Goal: Task Accomplishment & Management: Use online tool/utility

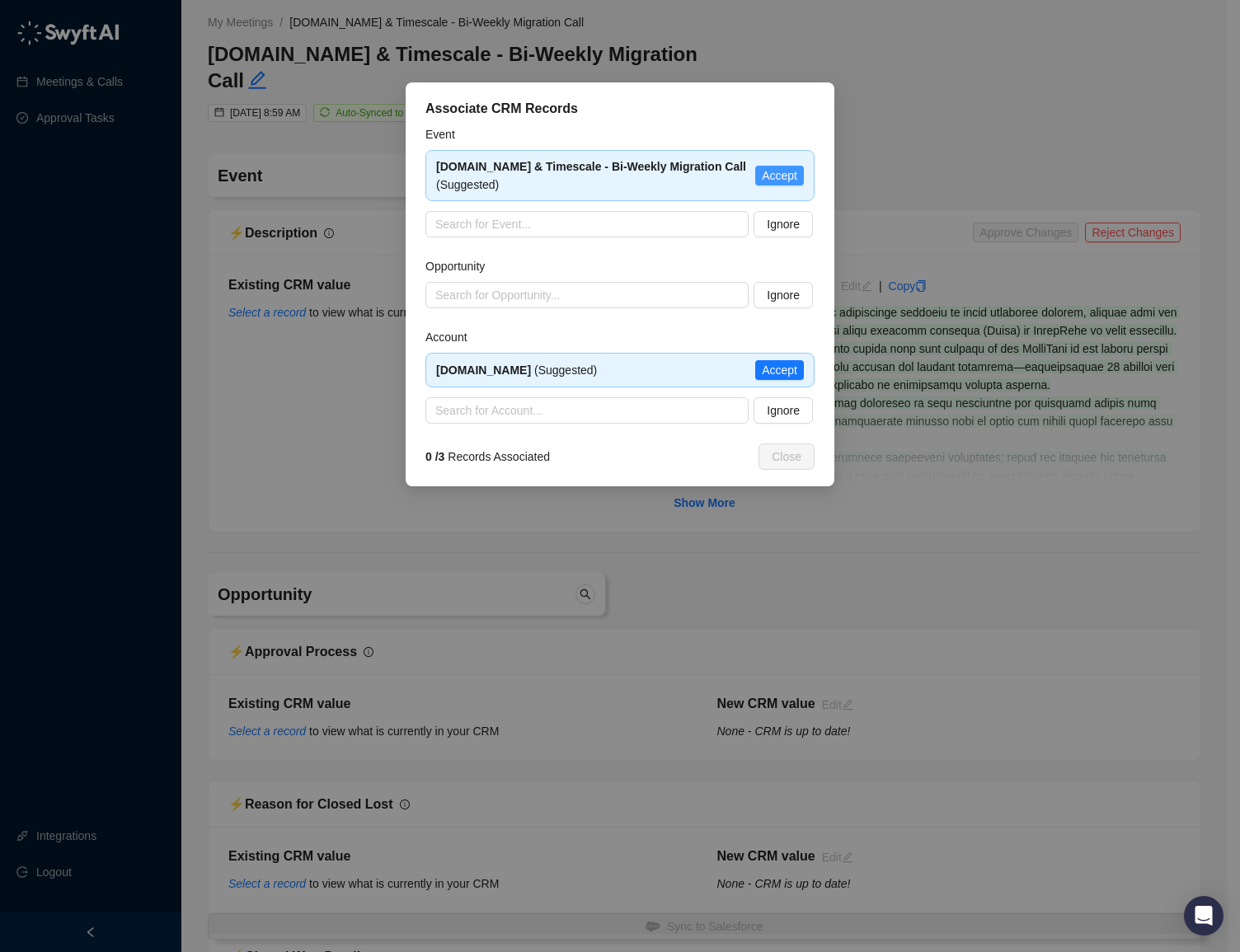
click at [764, 179] on span "Accept" at bounding box center [779, 175] width 35 height 18
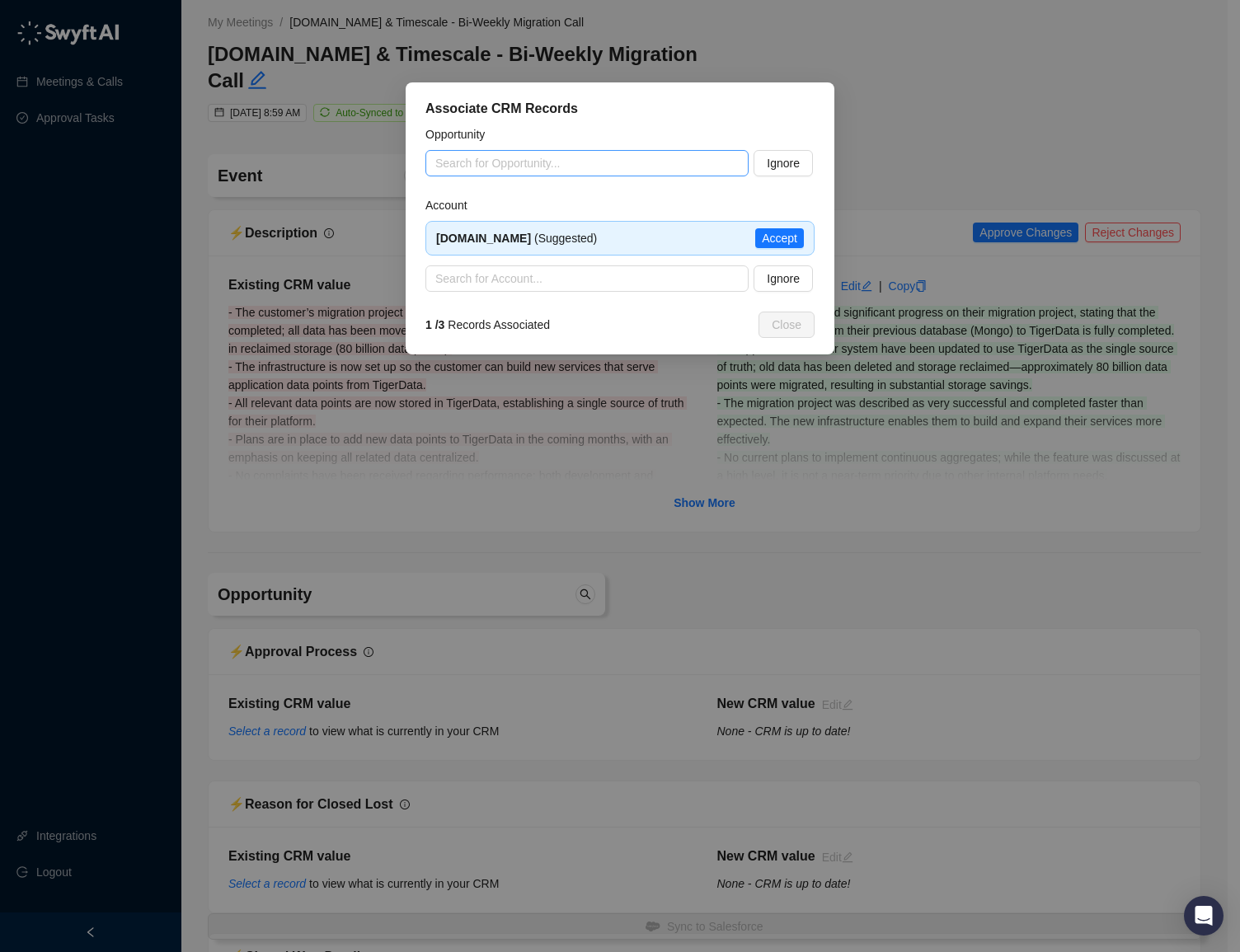
click at [517, 153] on input "search" at bounding box center [582, 162] width 294 height 25
click at [535, 200] on div "[DOMAIN_NAME] - Expansion - [DATE]" at bounding box center [586, 196] width 296 height 18
type input "**********"
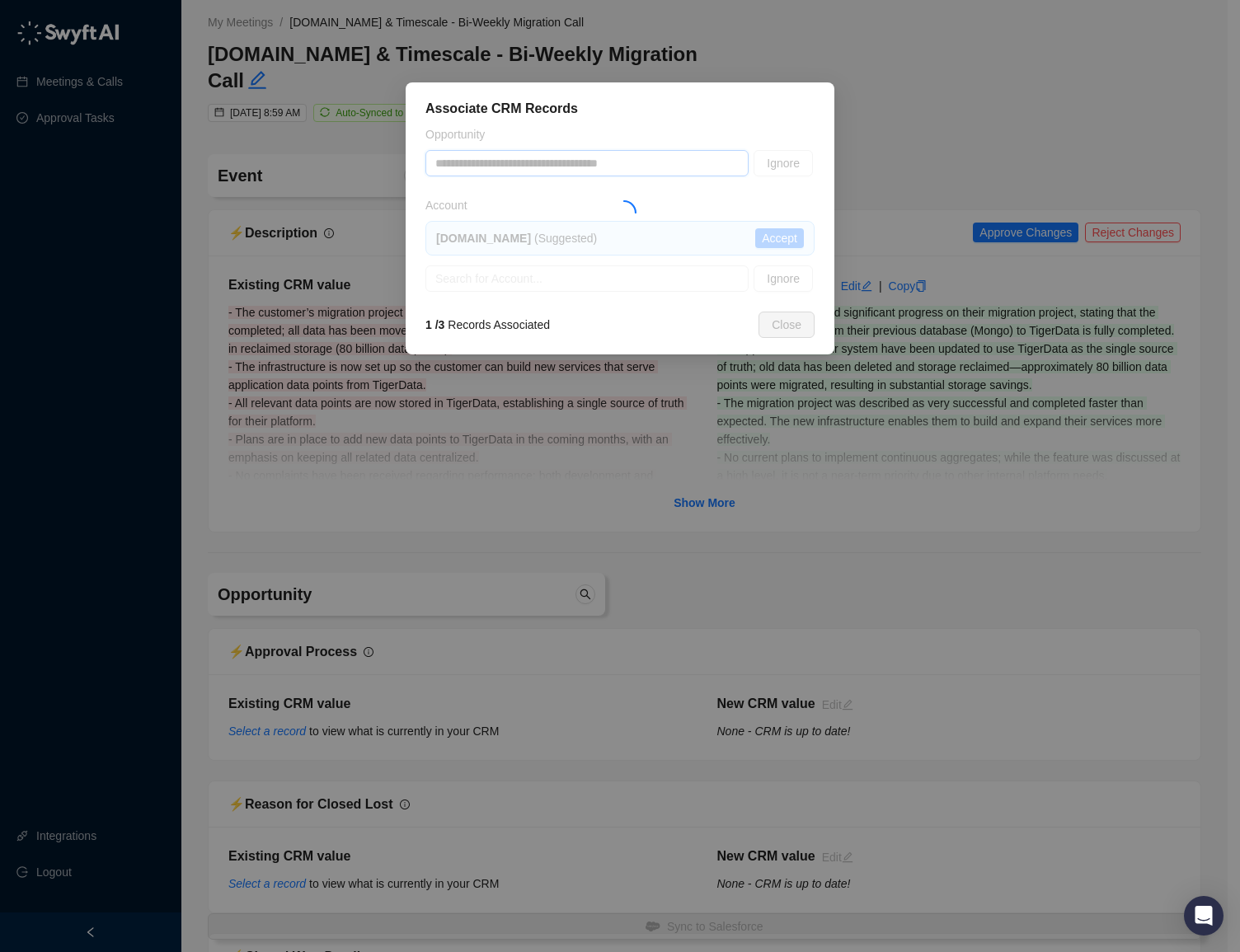
type textarea "**********"
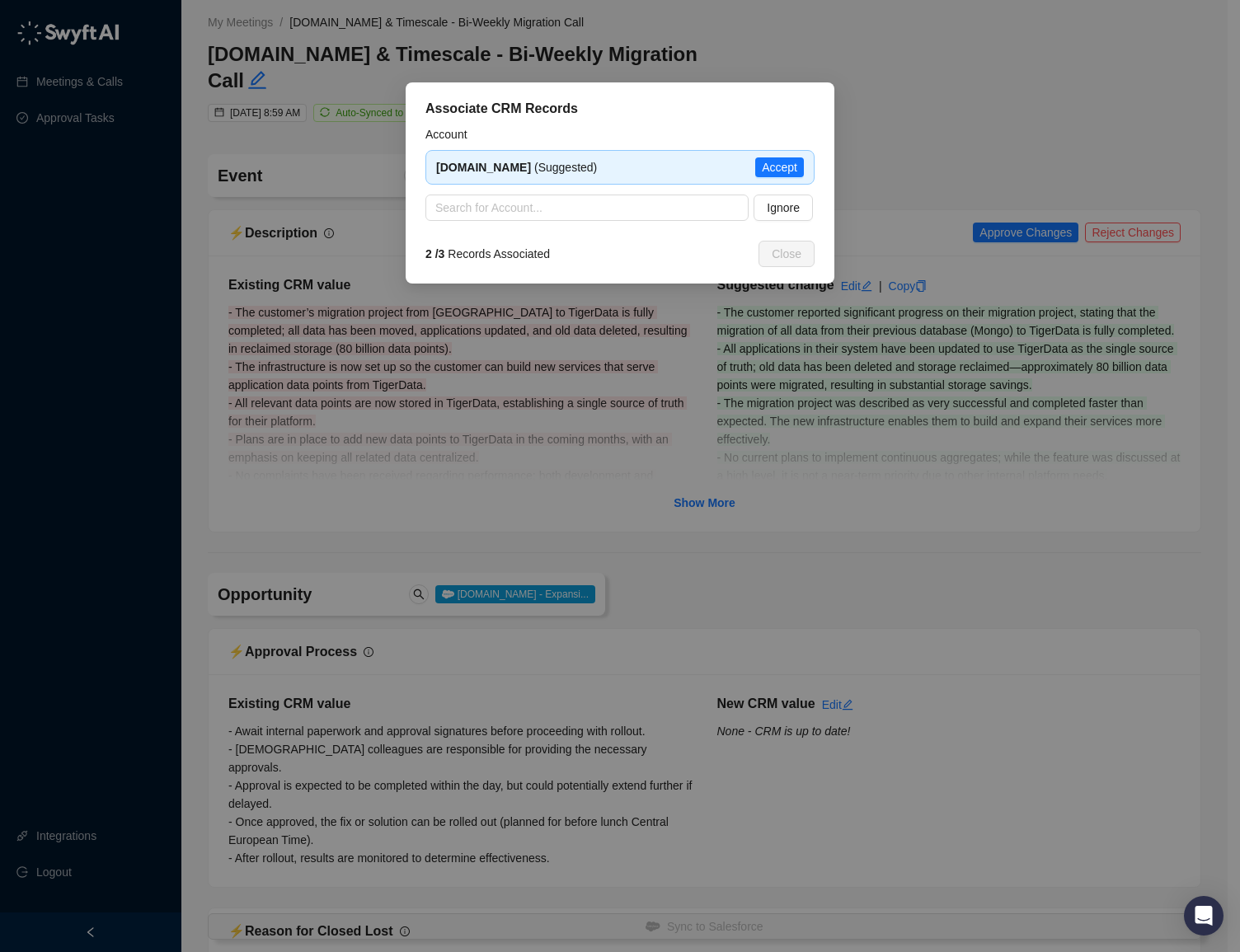
type input "**********"
click at [788, 165] on span "Accept" at bounding box center [779, 167] width 35 height 18
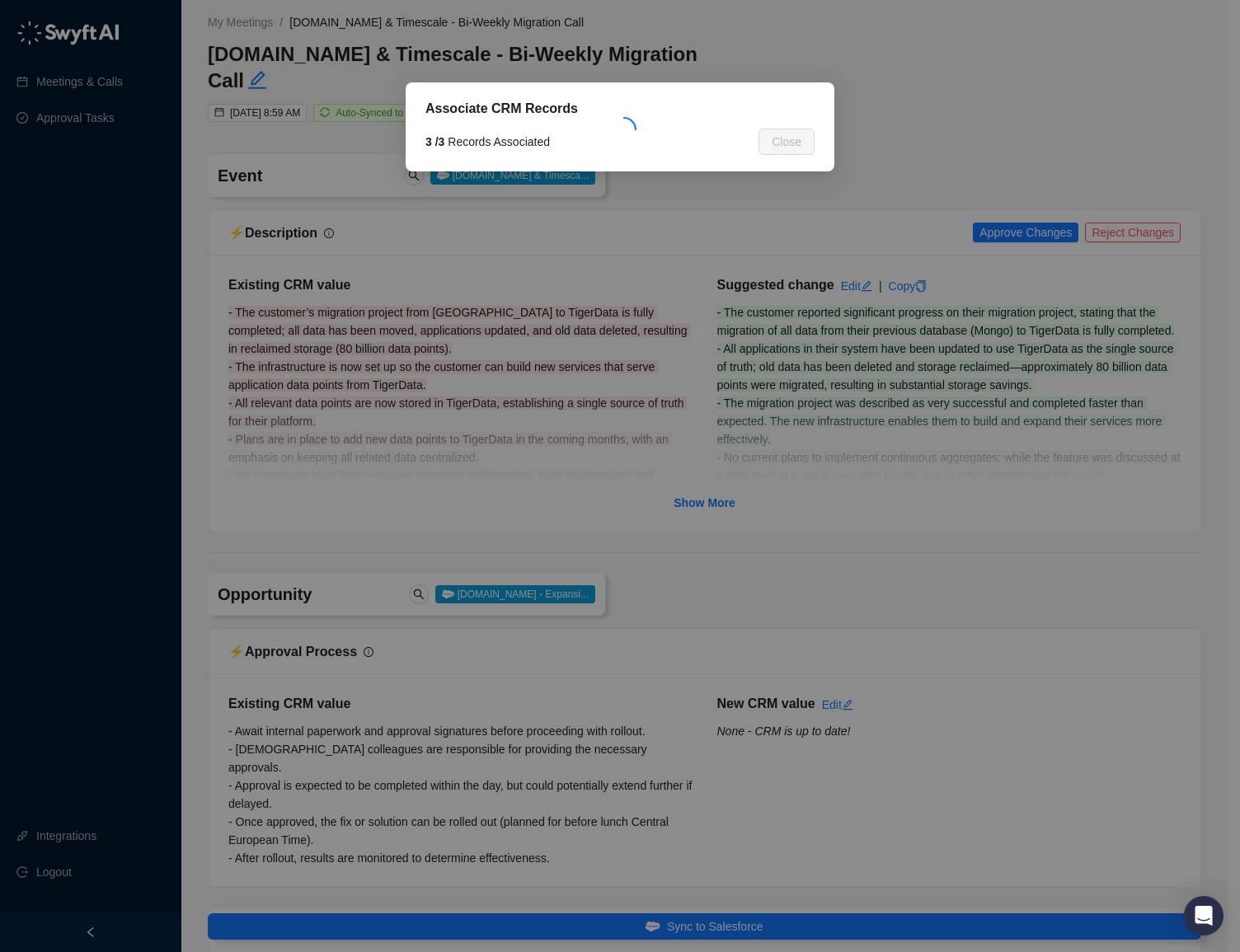
type textarea "**********"
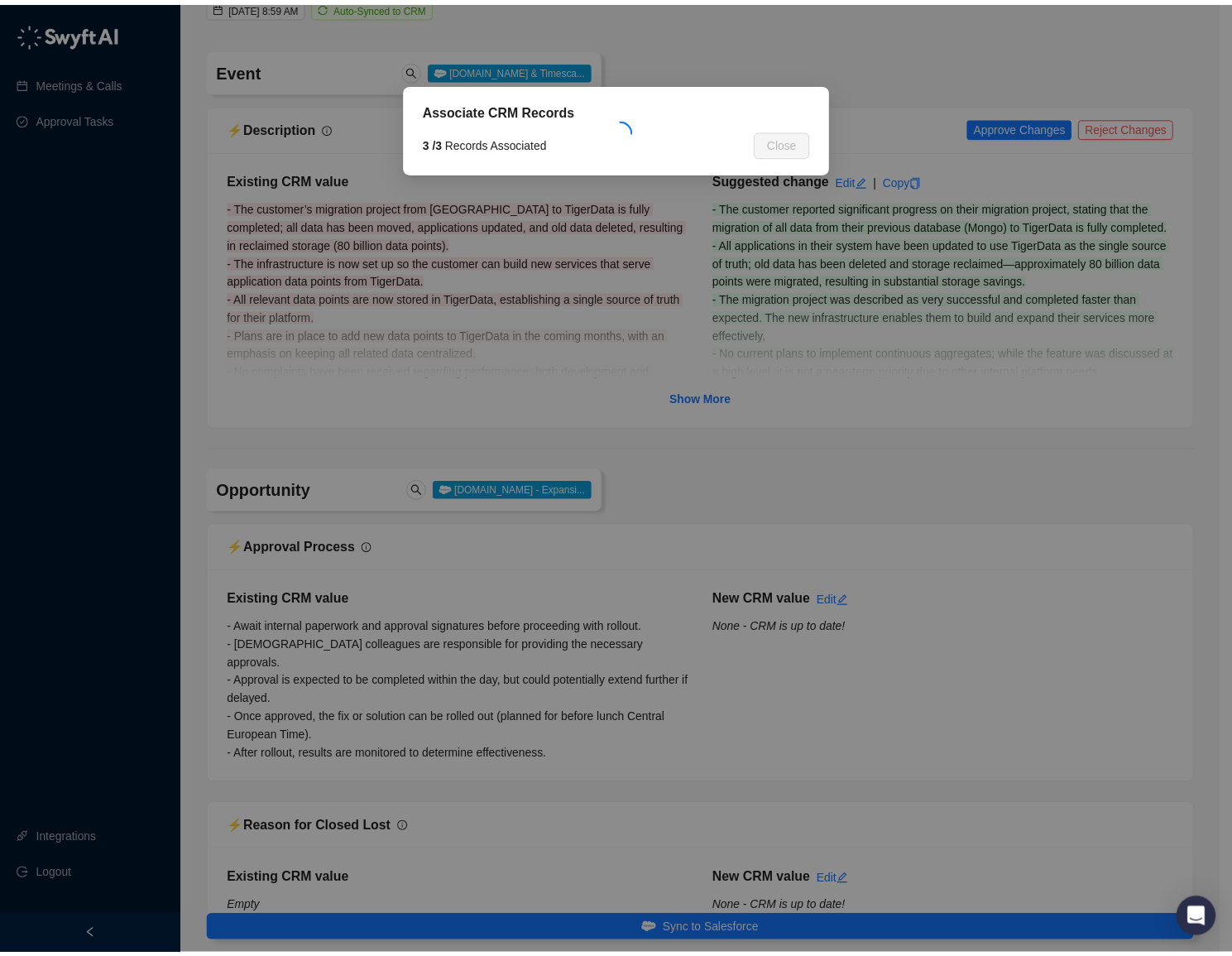
scroll to position [122, 0]
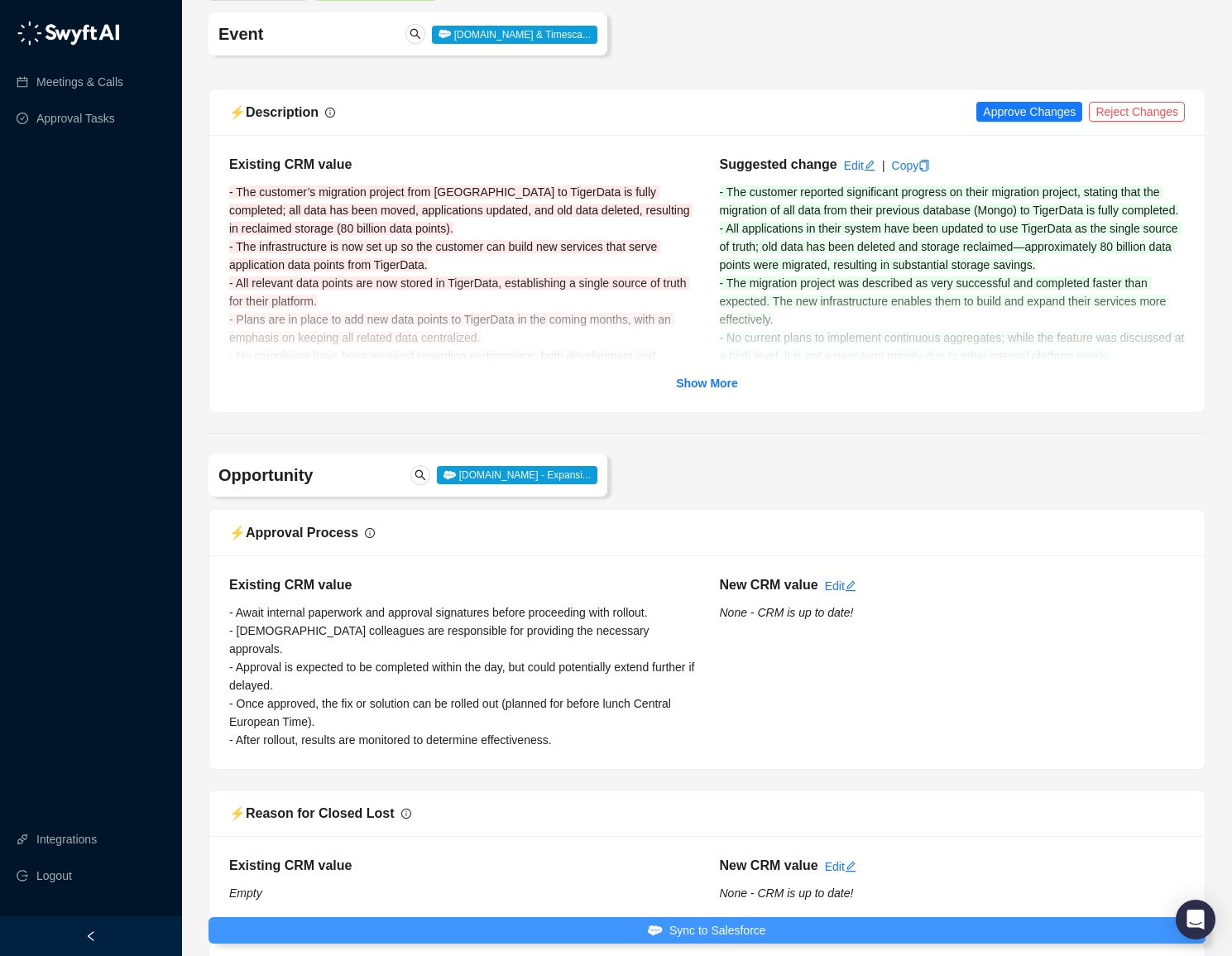
click at [695, 921] on span "Sync to Salesforce" at bounding box center [718, 930] width 97 height 18
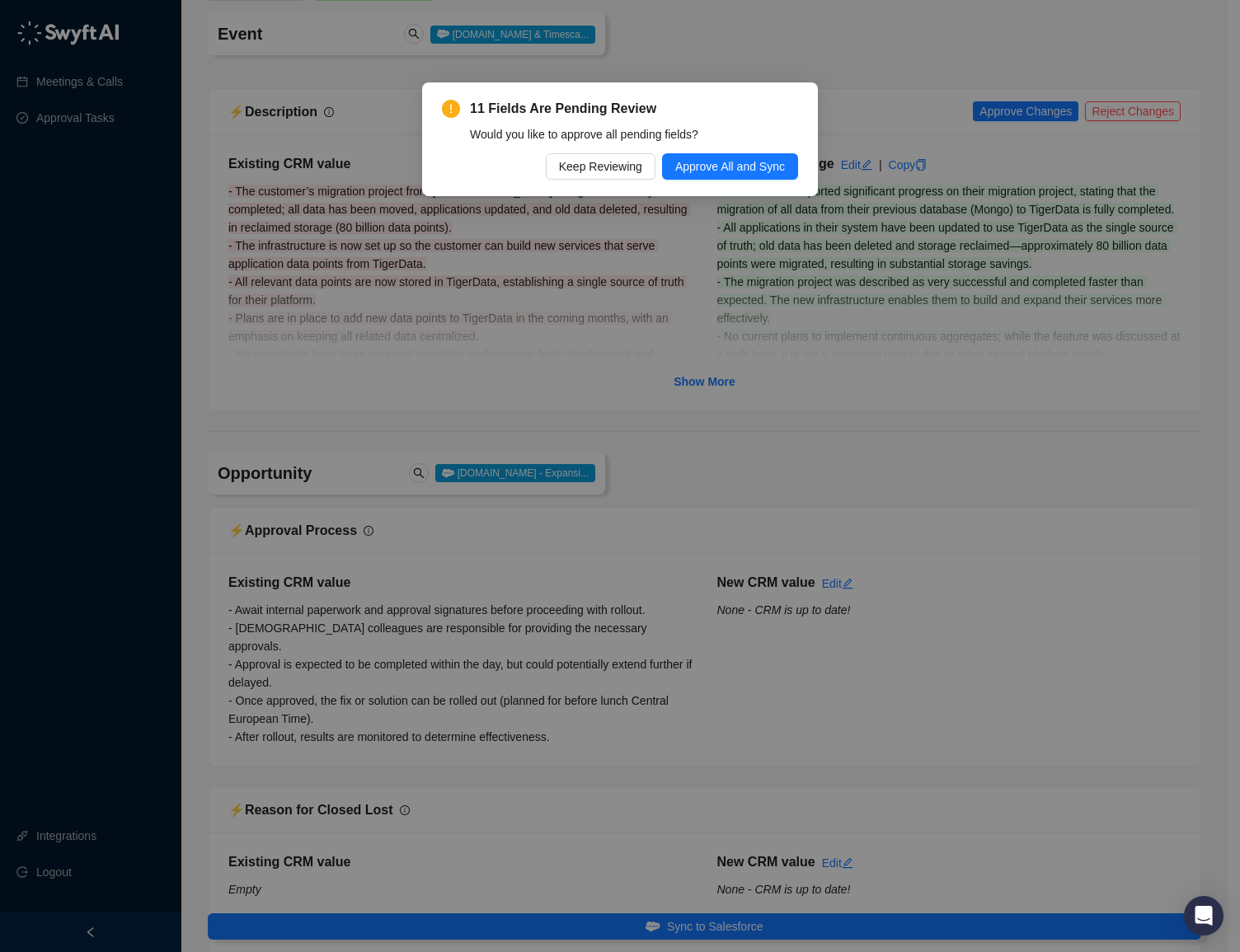
click at [741, 153] on div "11 Fields Are Pending Review Would you like to approve all pending fields? Keep…" at bounding box center [620, 139] width 357 height 81
click at [734, 167] on span "Approve All and Sync" at bounding box center [730, 166] width 109 height 18
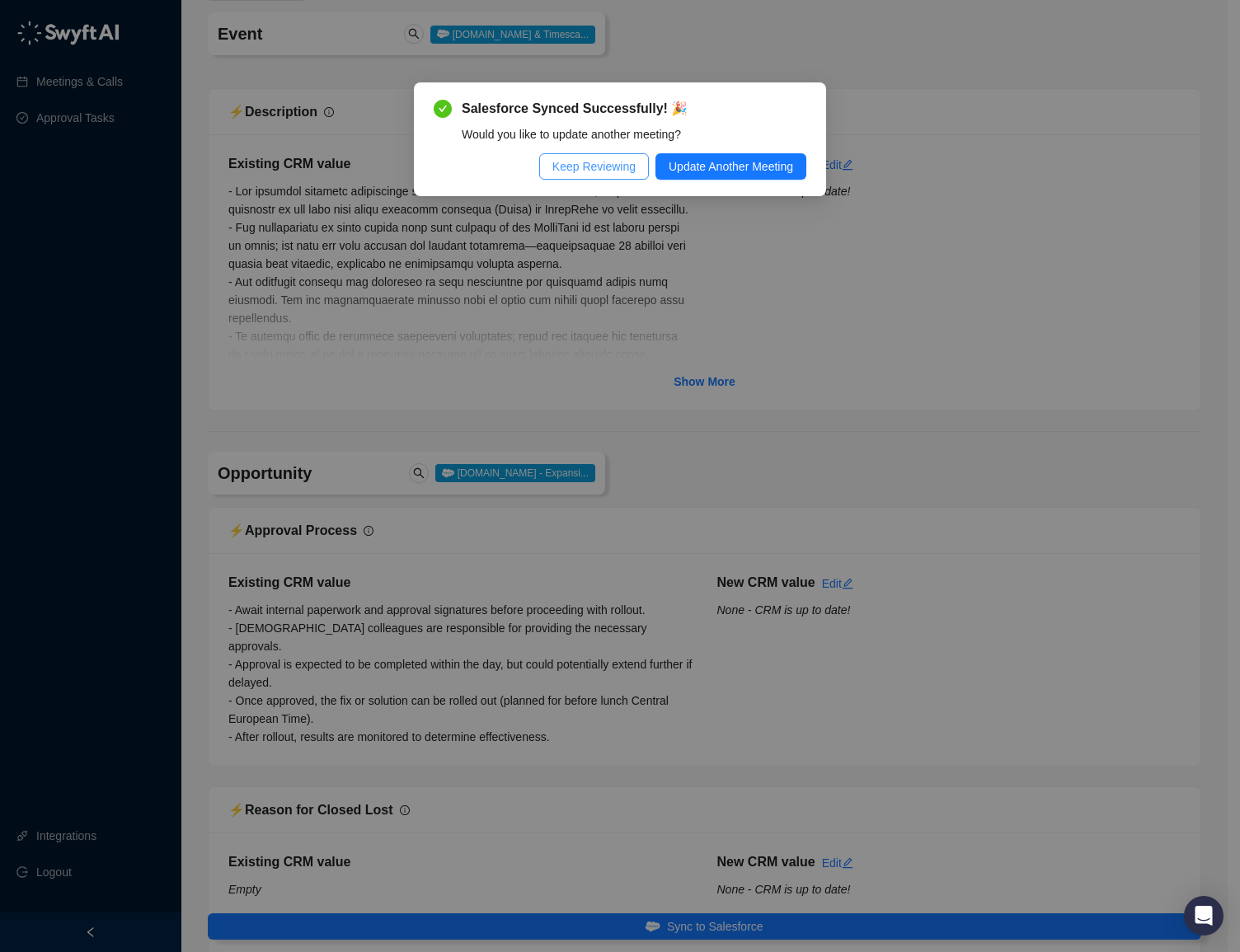
click at [606, 164] on span "Keep Reviewing" at bounding box center [594, 166] width 84 height 18
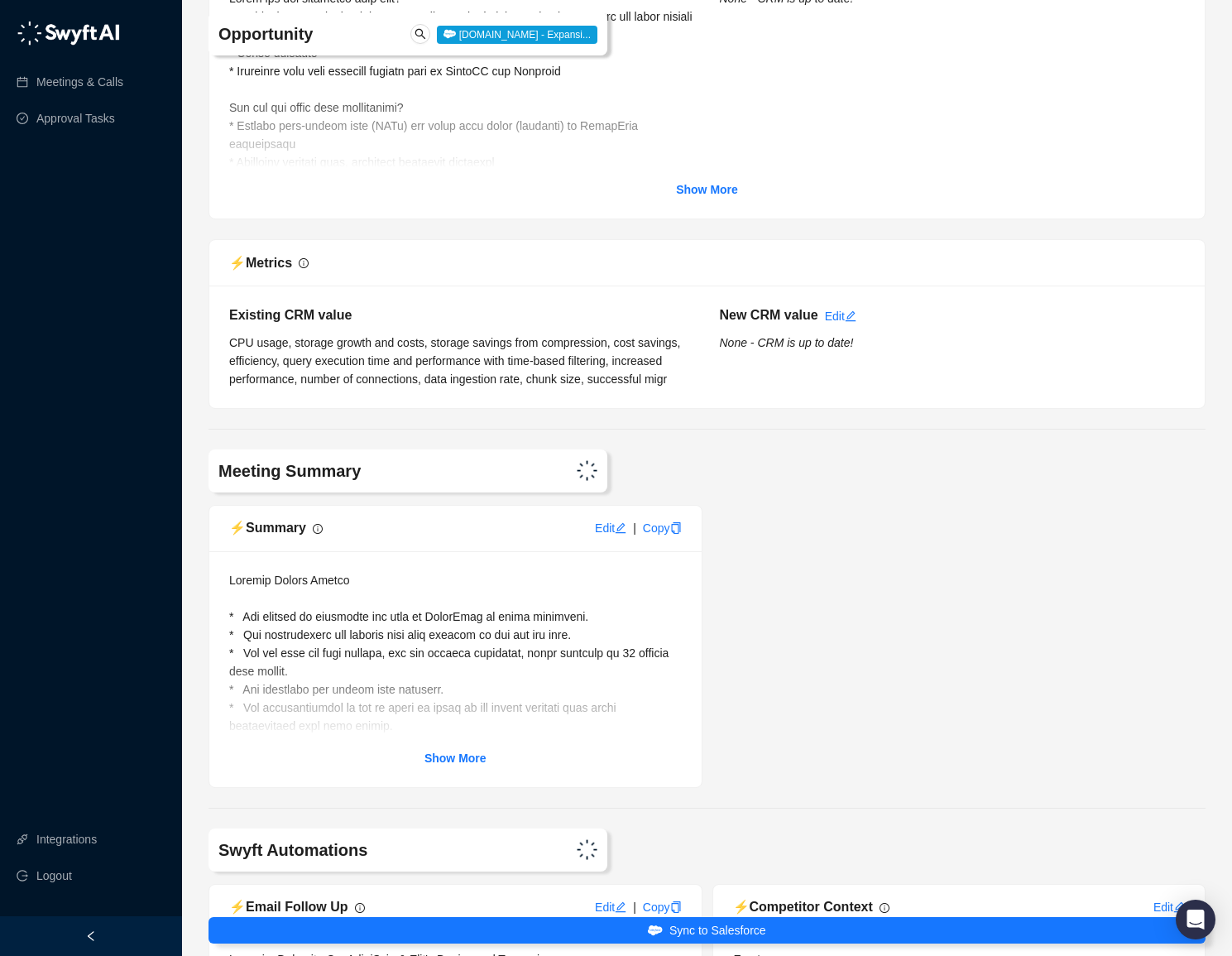
scroll to position [8108, 0]
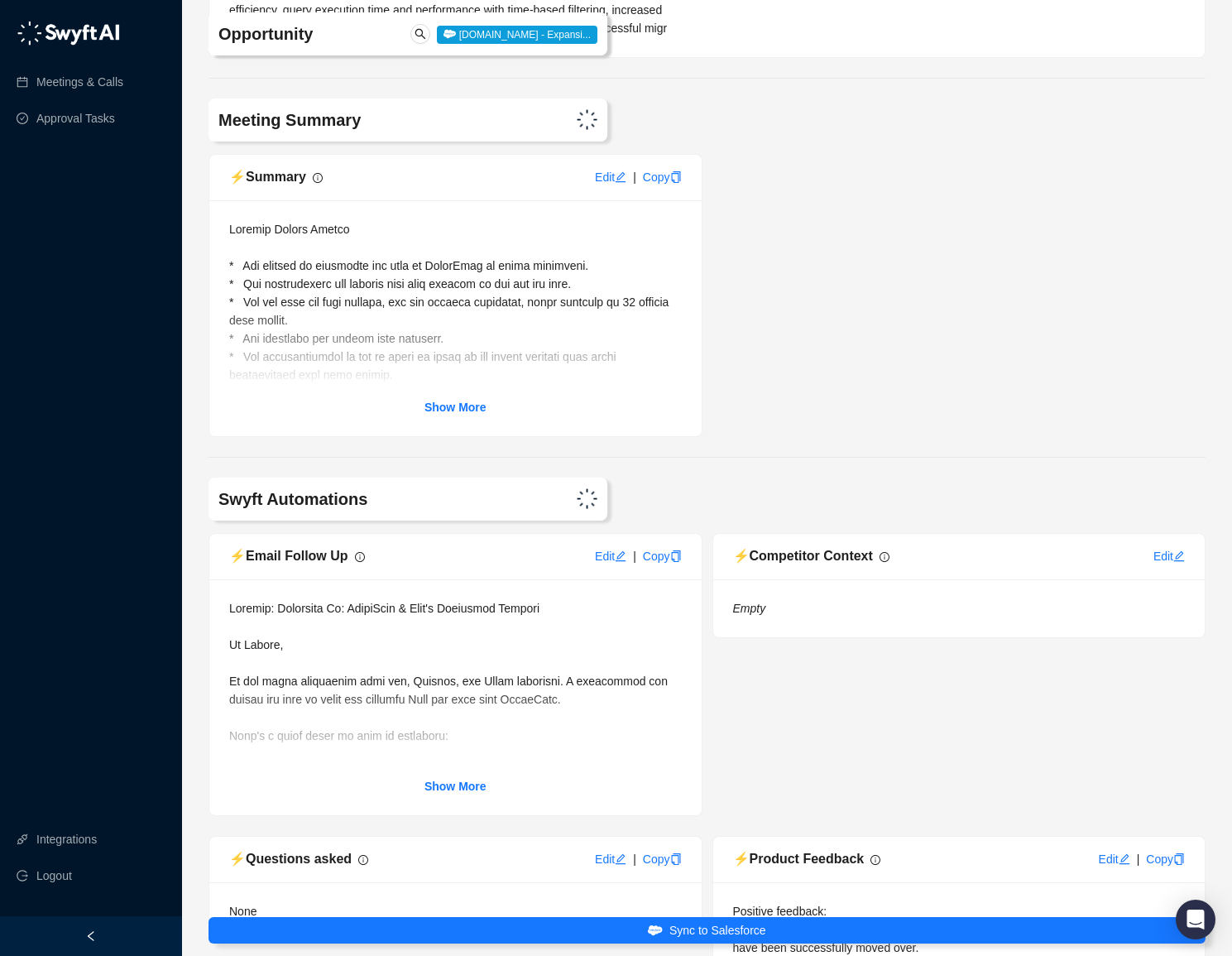
click at [463, 414] on div "Show More" at bounding box center [456, 318] width 492 height 236
click at [462, 403] on strong "Show More" at bounding box center [455, 406] width 62 height 13
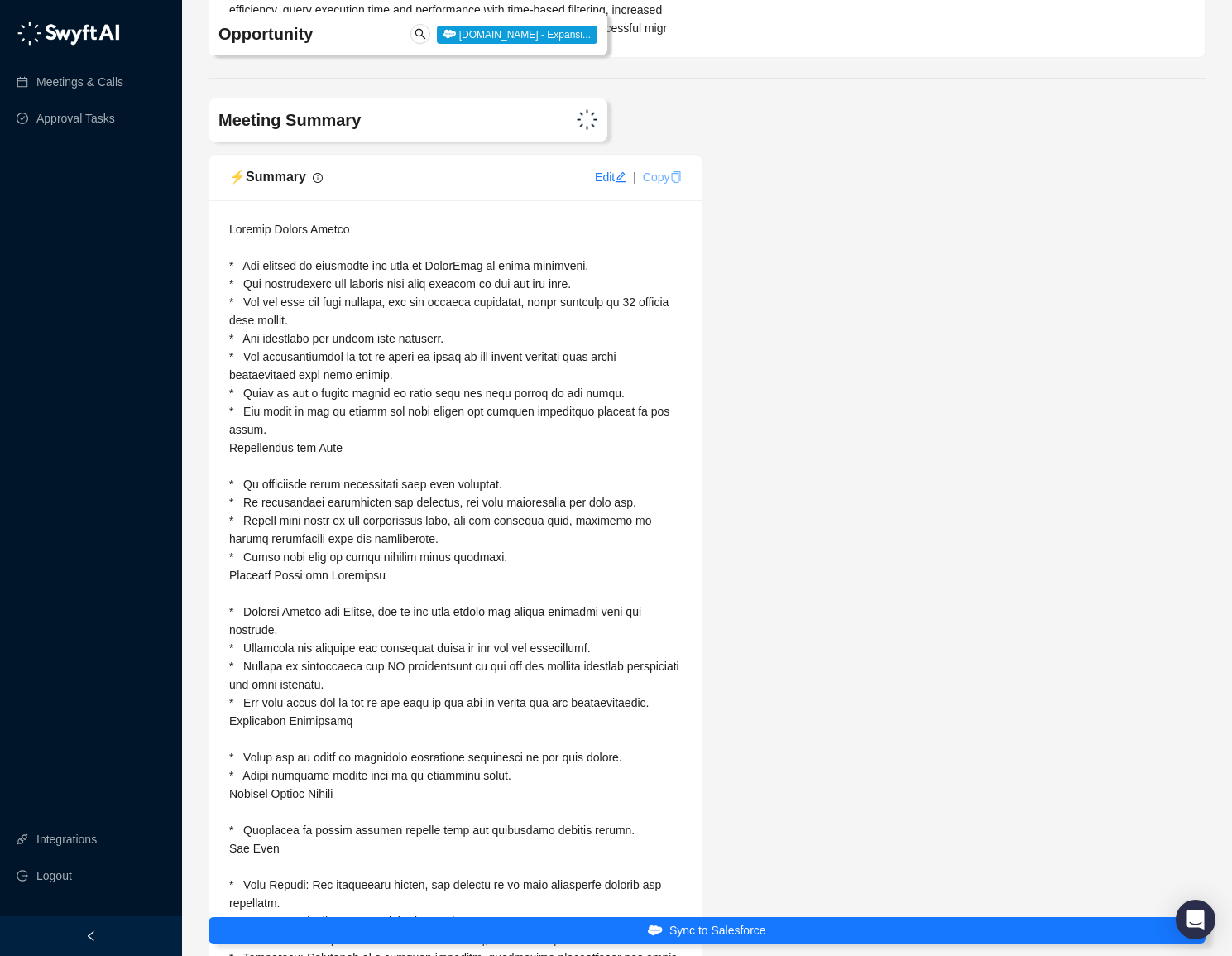
click at [662, 170] on link "Copy" at bounding box center [661, 176] width 39 height 13
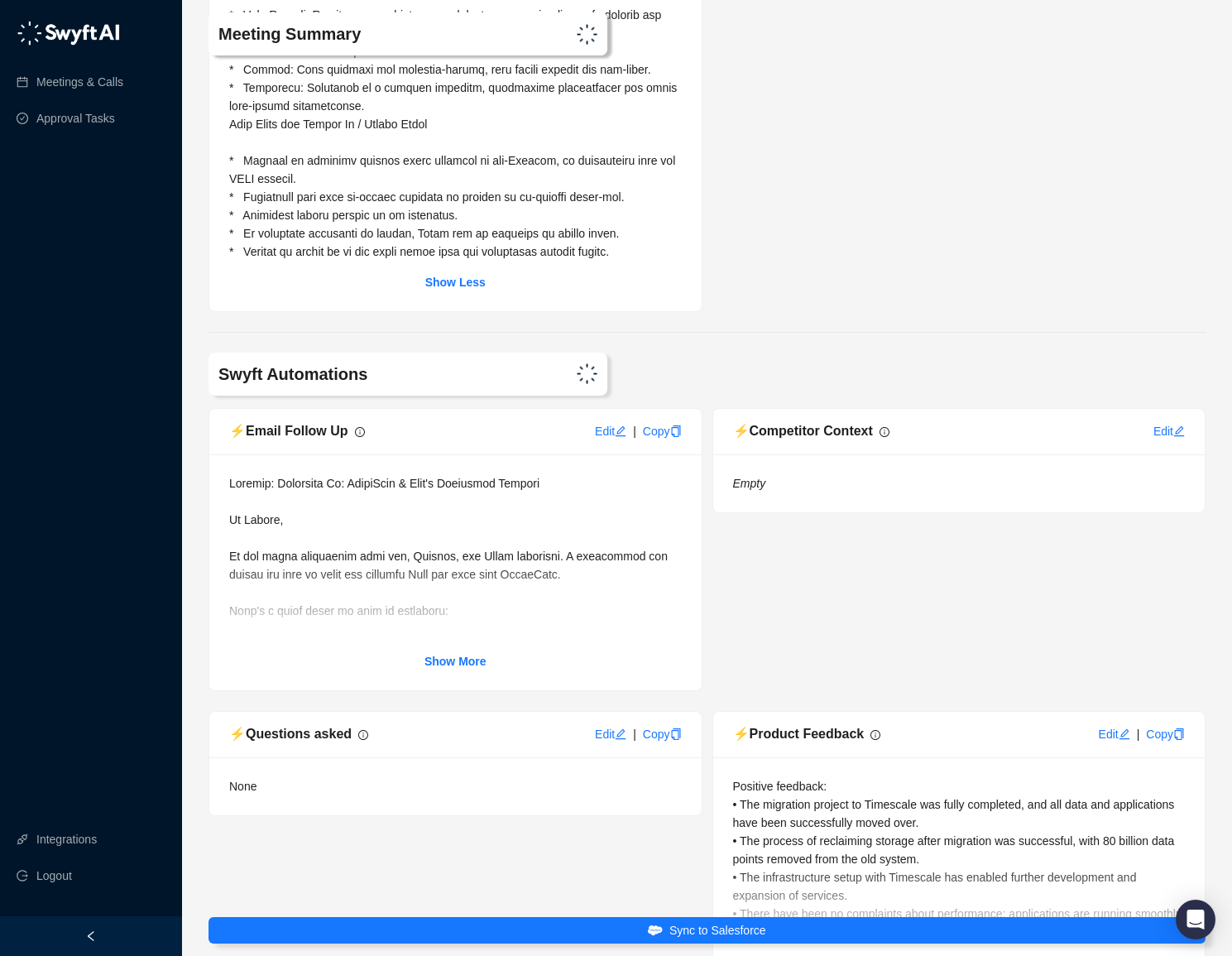
scroll to position [9054, 0]
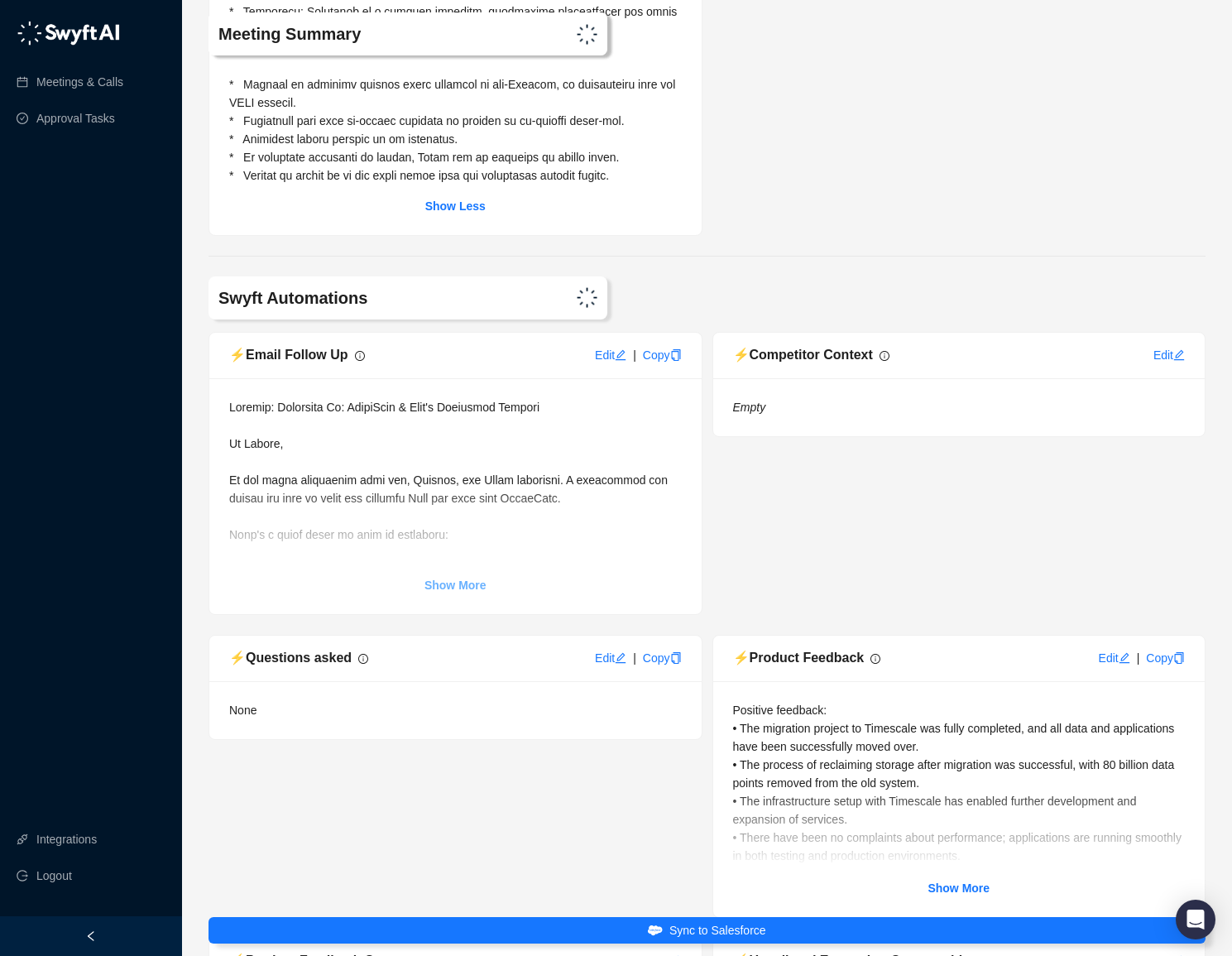
click at [453, 578] on strong "Show More" at bounding box center [455, 584] width 62 height 13
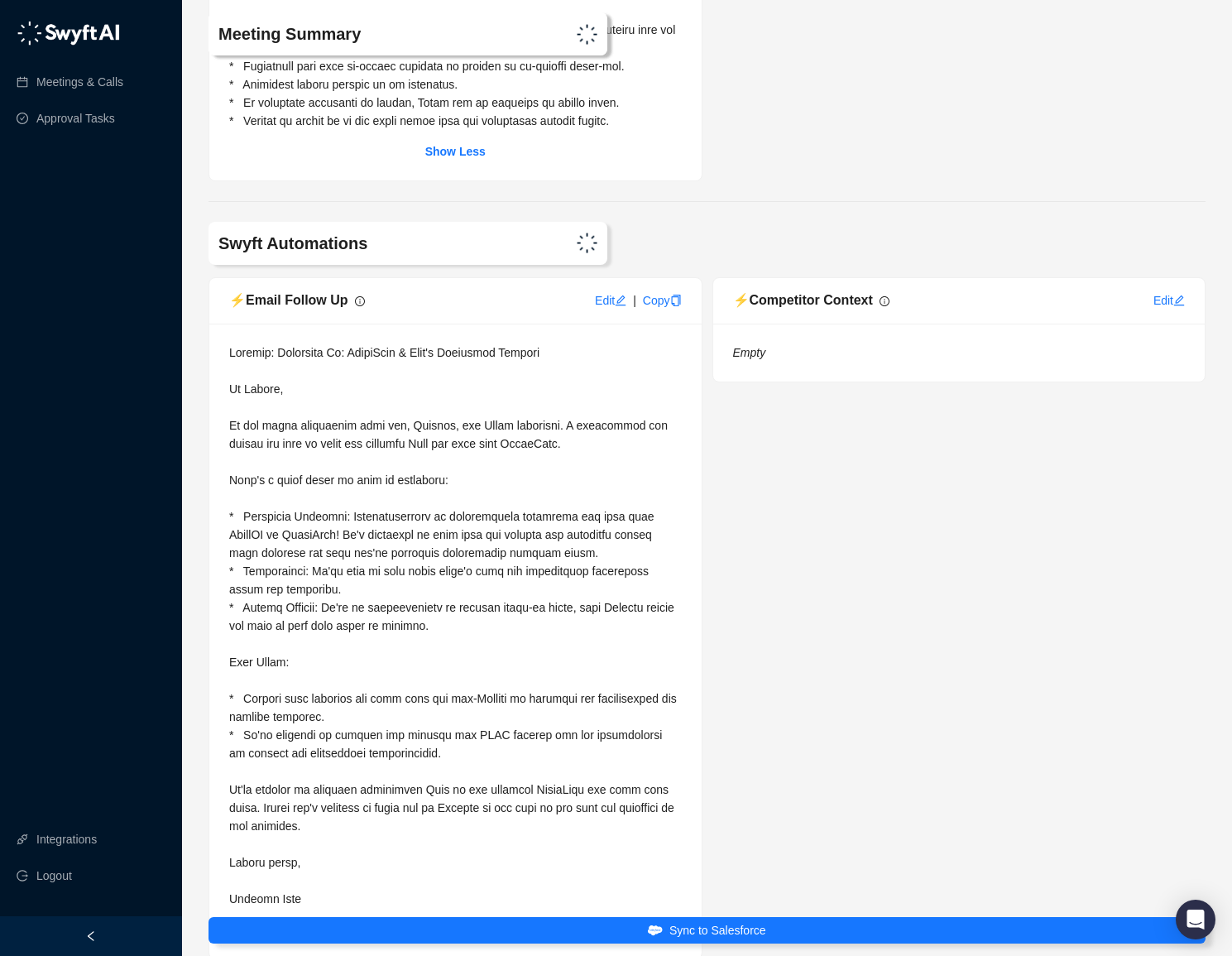
scroll to position [9130, 0]
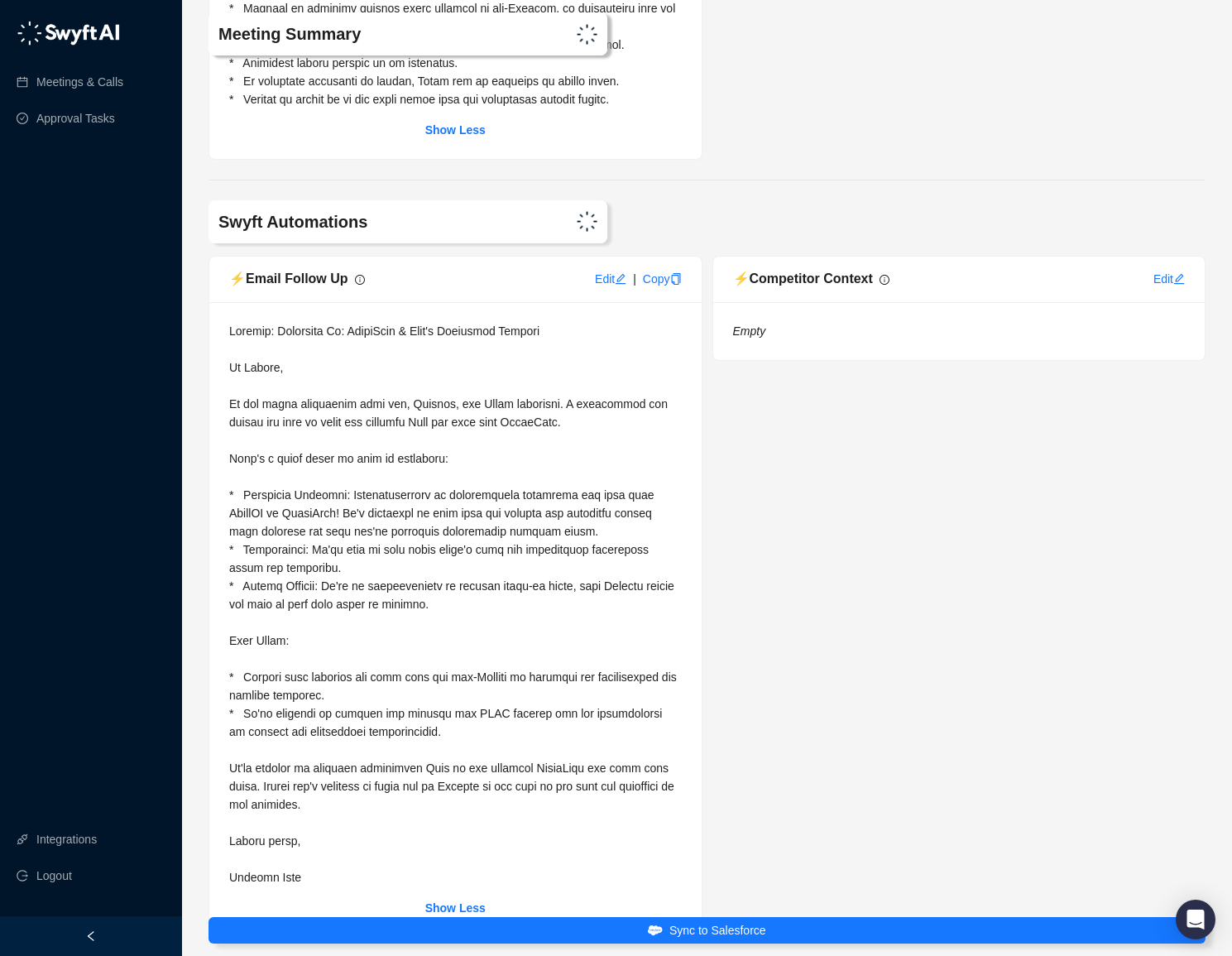
click at [267, 495] on div at bounding box center [456, 604] width 453 height 565
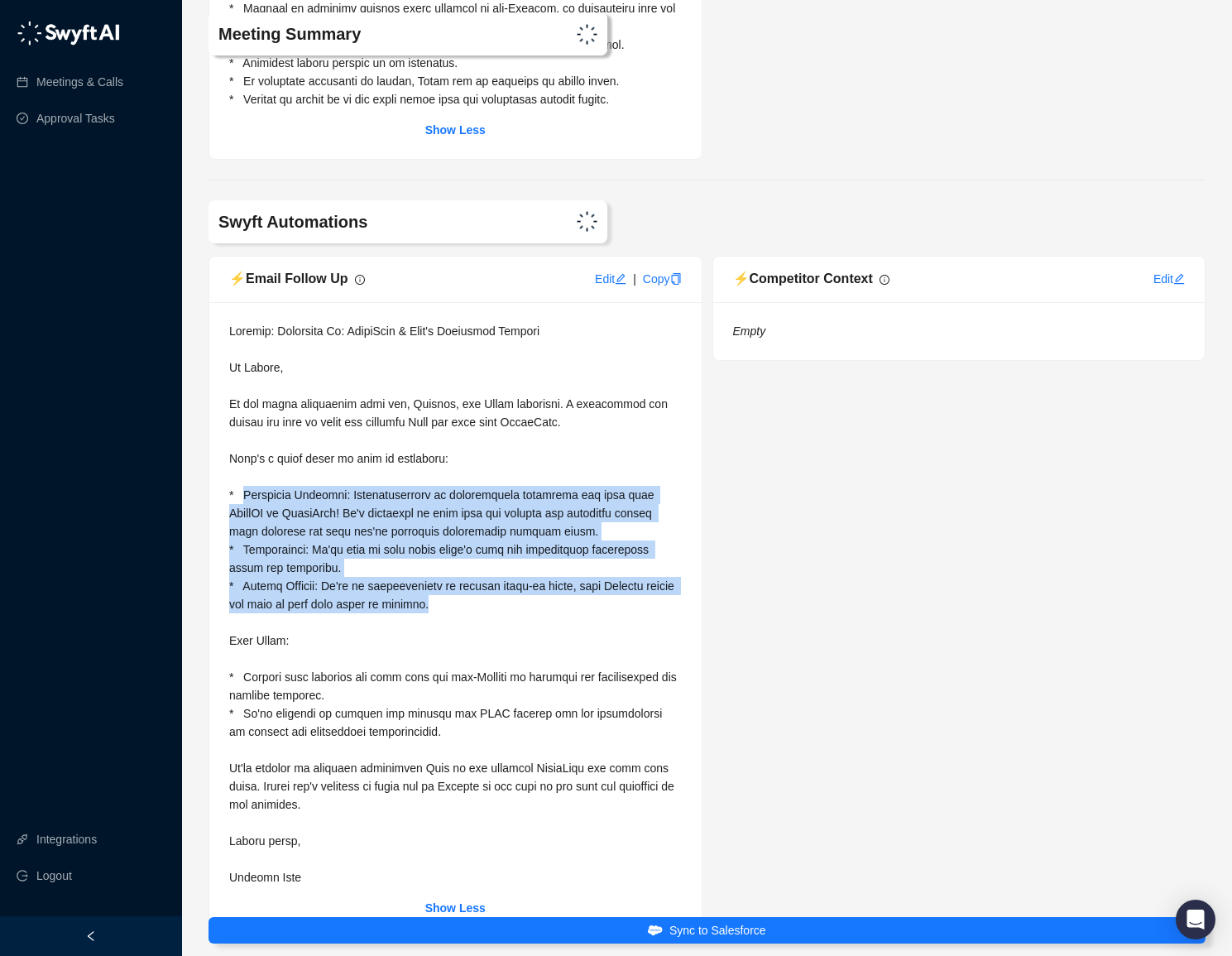
drag, startPoint x: 245, startPoint y: 484, endPoint x: 514, endPoint y: 598, distance: 292.2
click at [514, 598] on div at bounding box center [456, 604] width 453 height 565
copy span "Migration Complete: Congratulations on successfully migrating all data from Mon…"
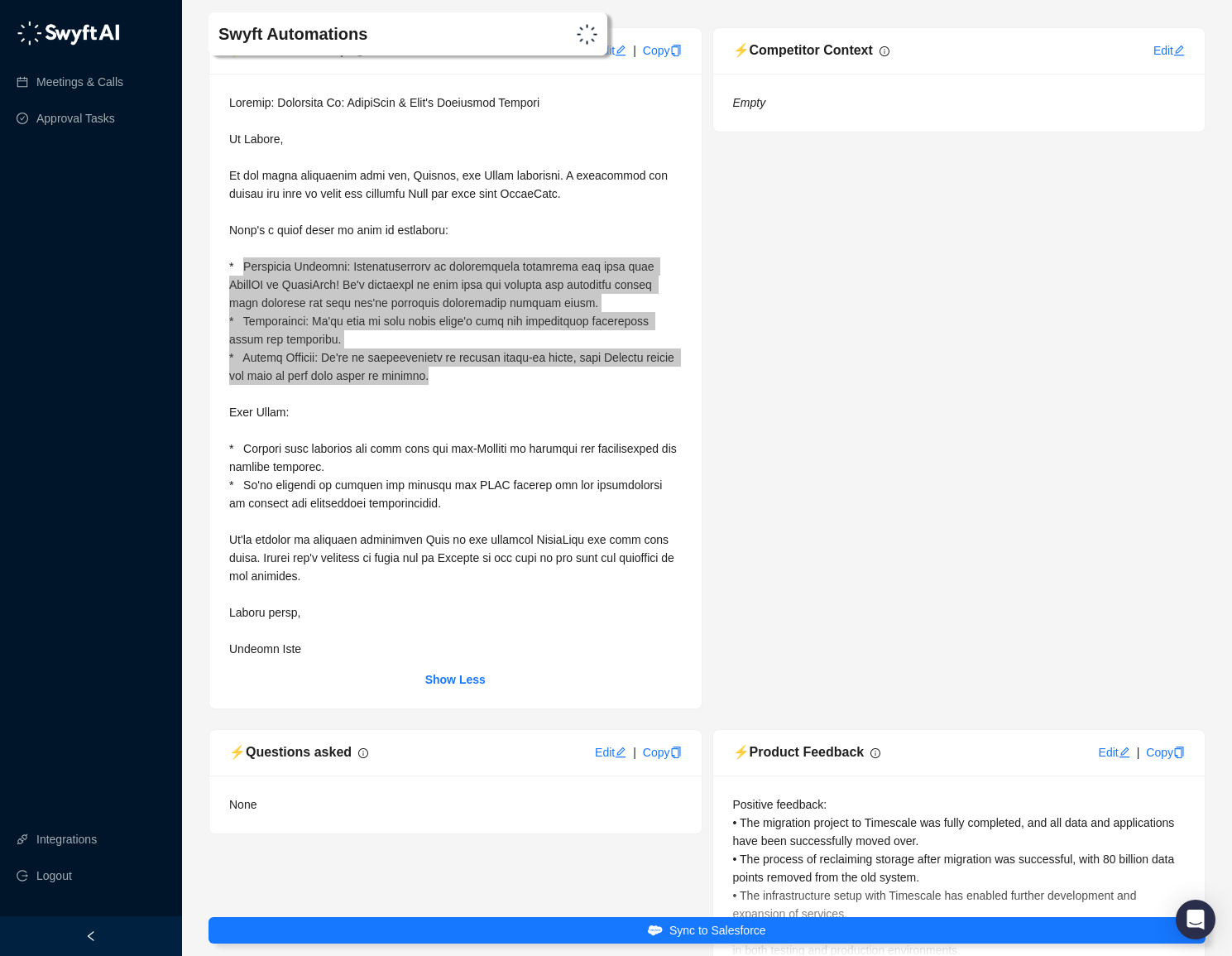
scroll to position [9155, 0]
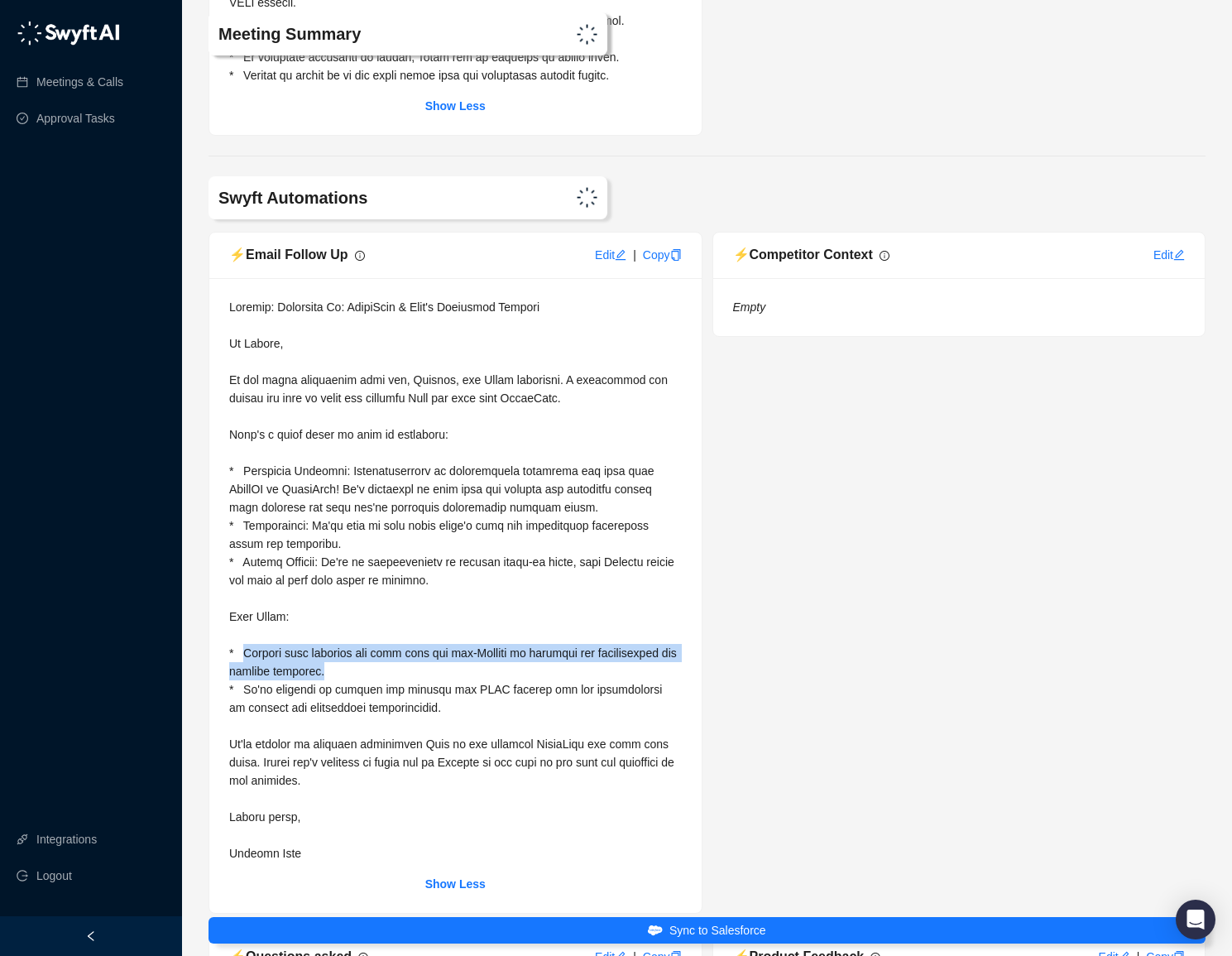
drag, startPoint x: 349, startPoint y: 662, endPoint x: 247, endPoint y: 648, distance: 103.0
click at [247, 648] on div at bounding box center [456, 579] width 453 height 565
copy span "[PERSON_NAME] will schedule our next call for mid-October to continue the conve…"
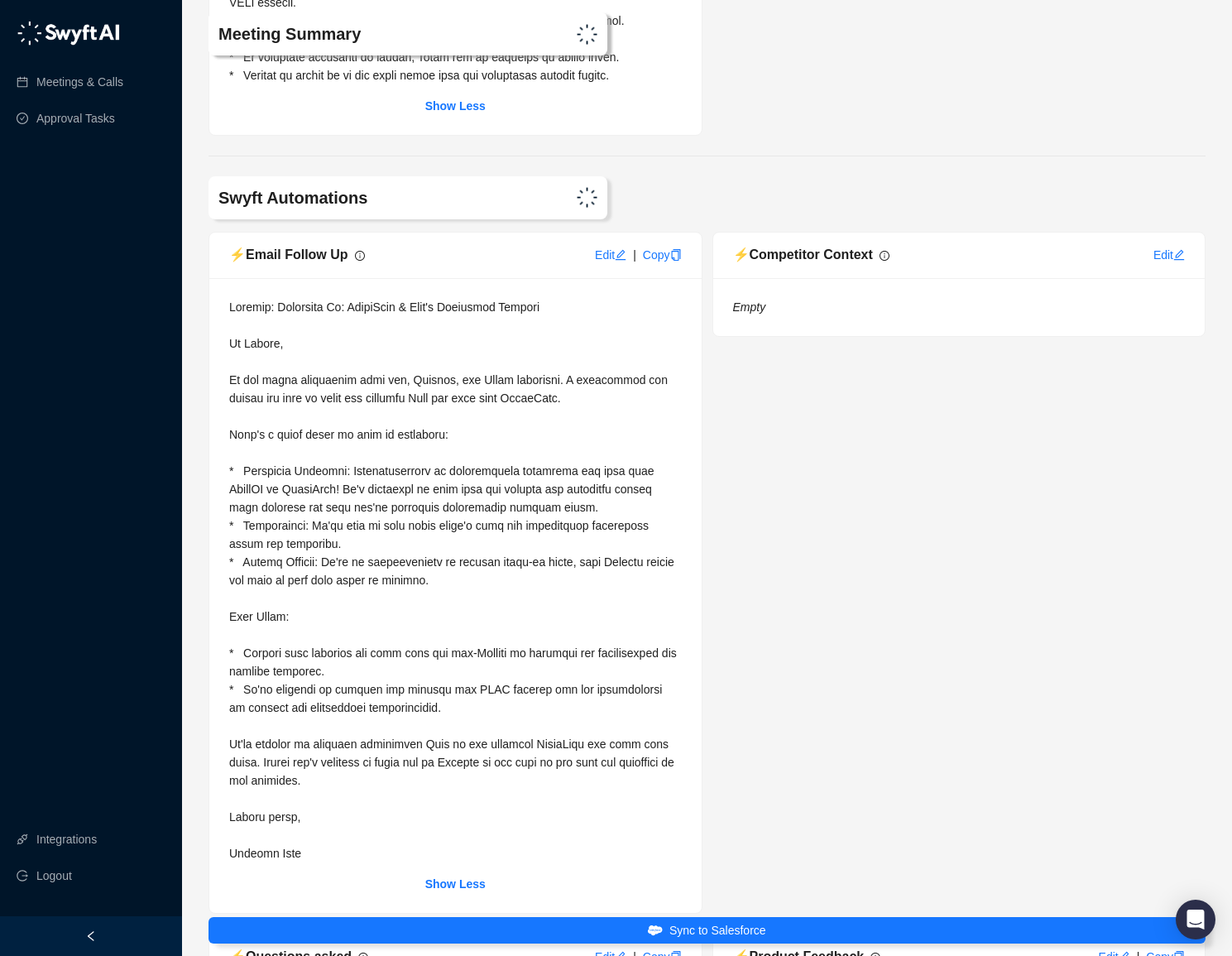
click at [348, 699] on span at bounding box center [455, 580] width 451 height 560
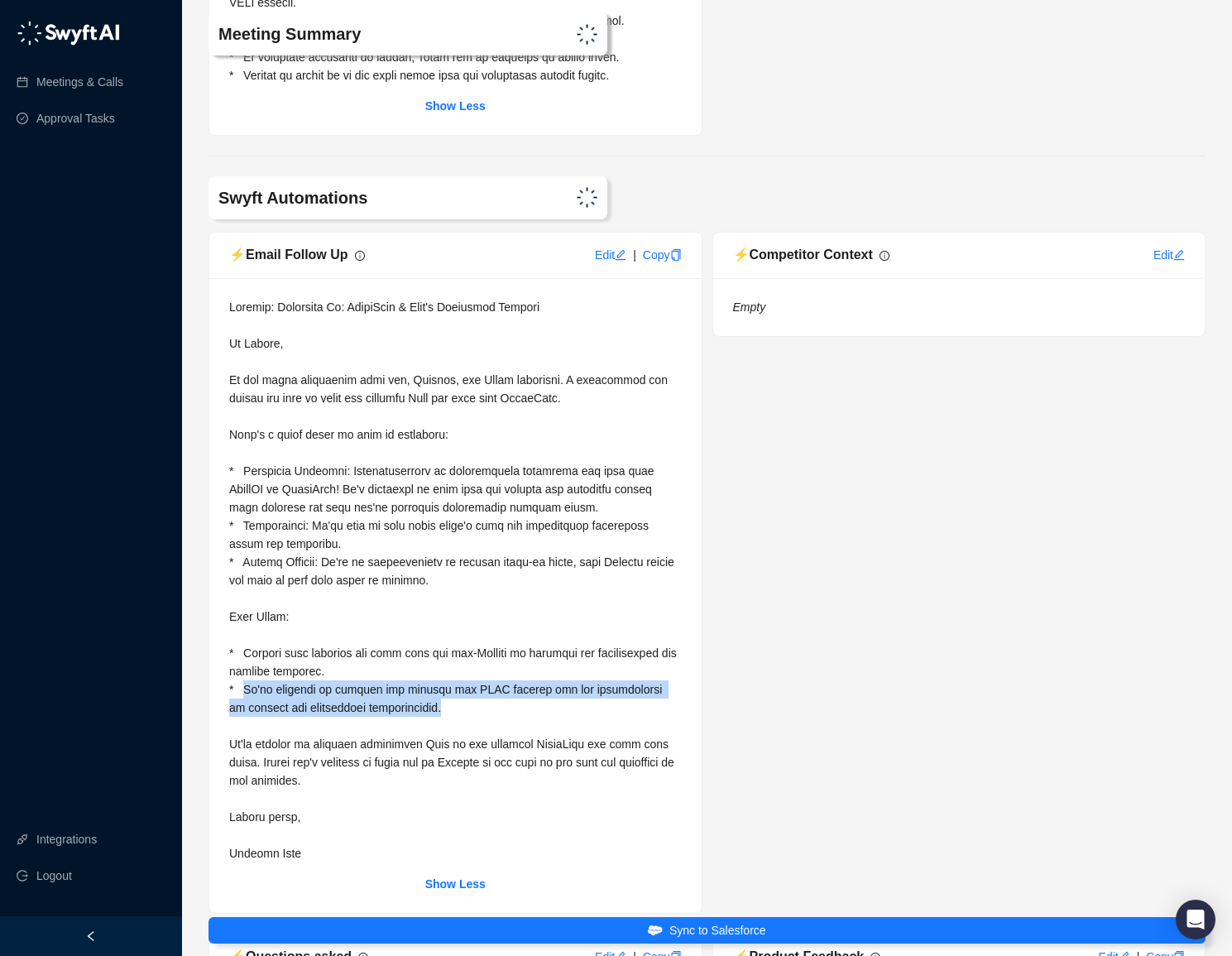
drag, startPoint x: 443, startPoint y: 698, endPoint x: 244, endPoint y: 683, distance: 199.6
click at [244, 683] on div at bounding box center [456, 579] width 453 height 565
copy span "We'll continue to support you through the JOIN program and the finalization of …"
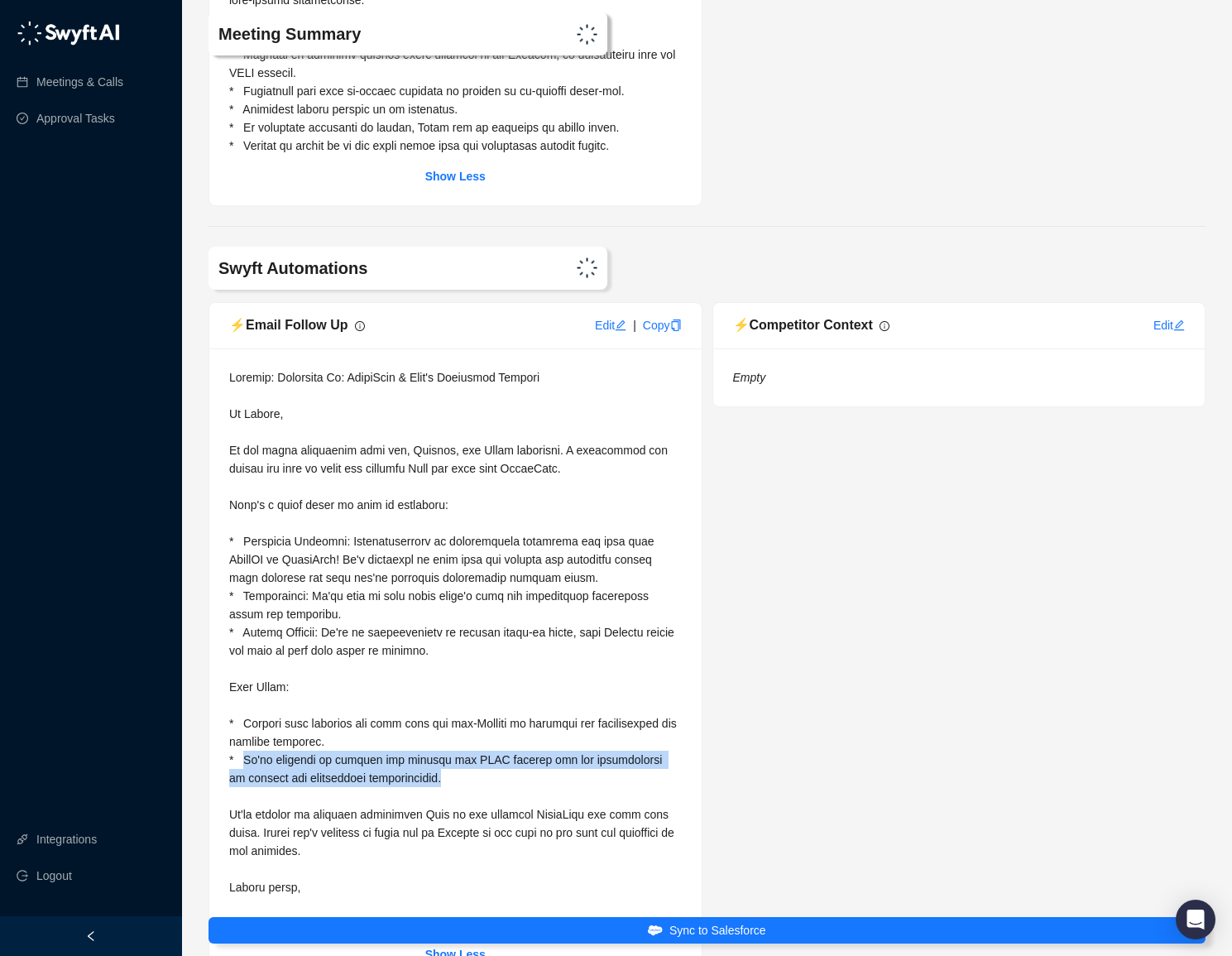
scroll to position [9153, 0]
